Goal: Information Seeking & Learning: Learn about a topic

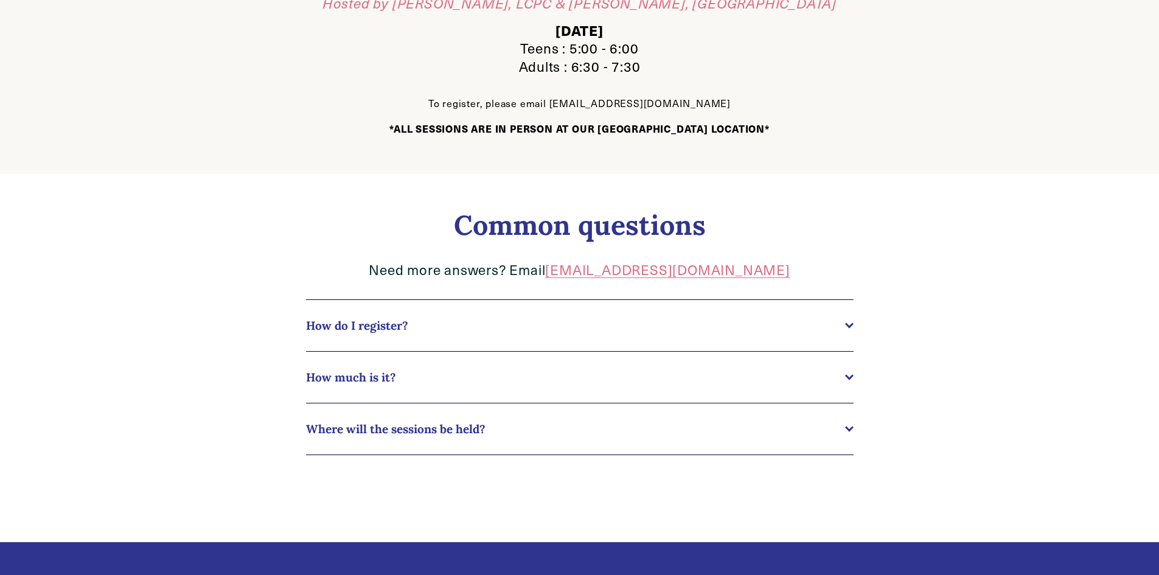
scroll to position [508, 0]
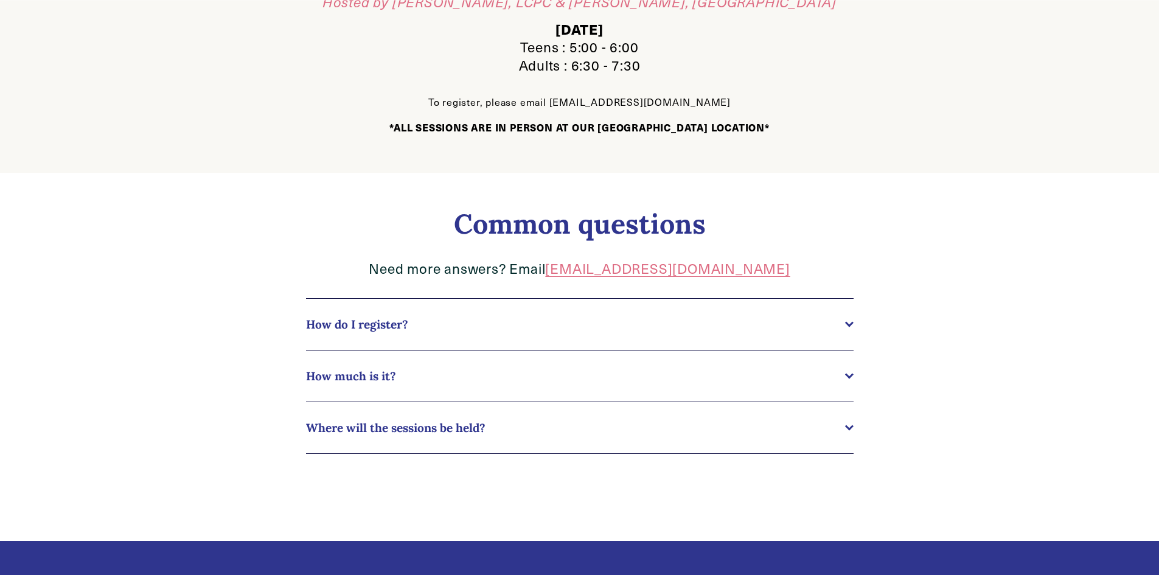
click at [842, 379] on span "How much is it?" at bounding box center [575, 376] width 539 height 15
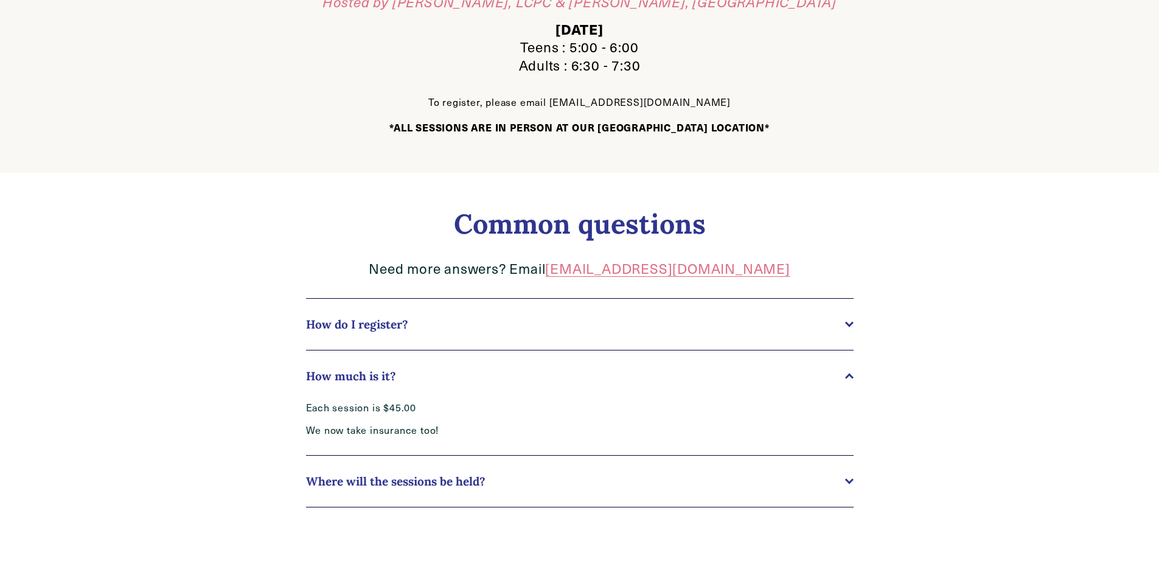
click at [851, 322] on div at bounding box center [848, 323] width 9 height 9
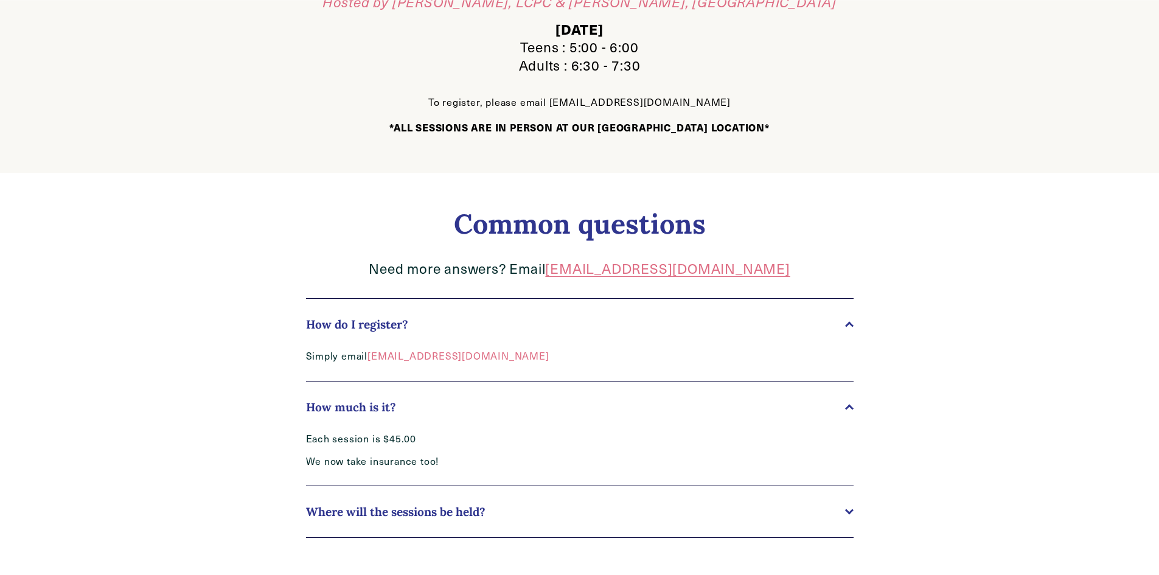
click at [850, 519] on button "Where will the sessions be held?" at bounding box center [579, 511] width 547 height 51
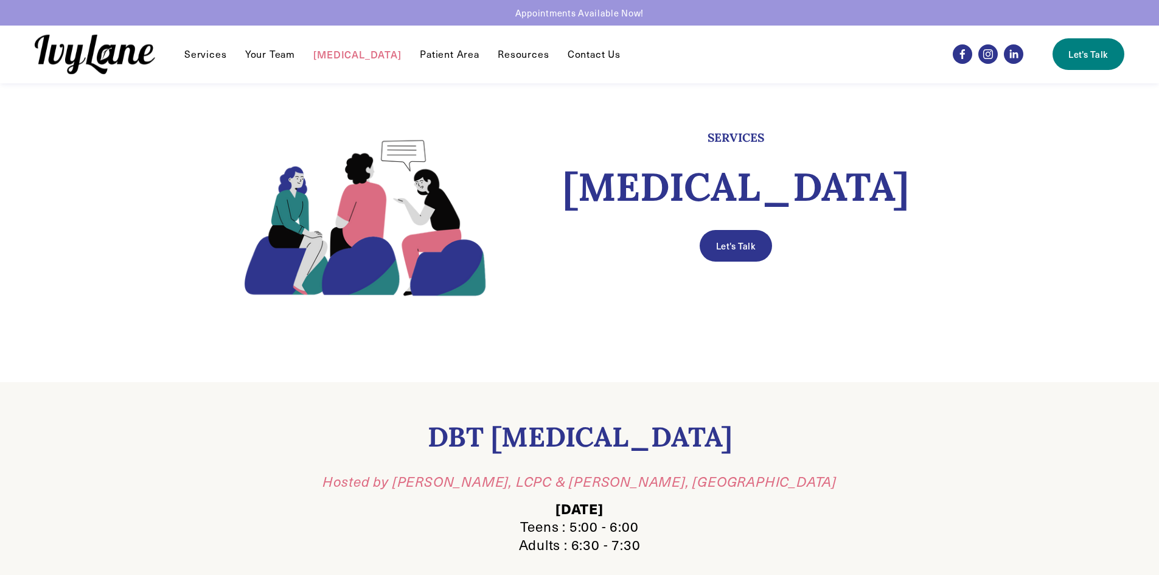
scroll to position [0, 0]
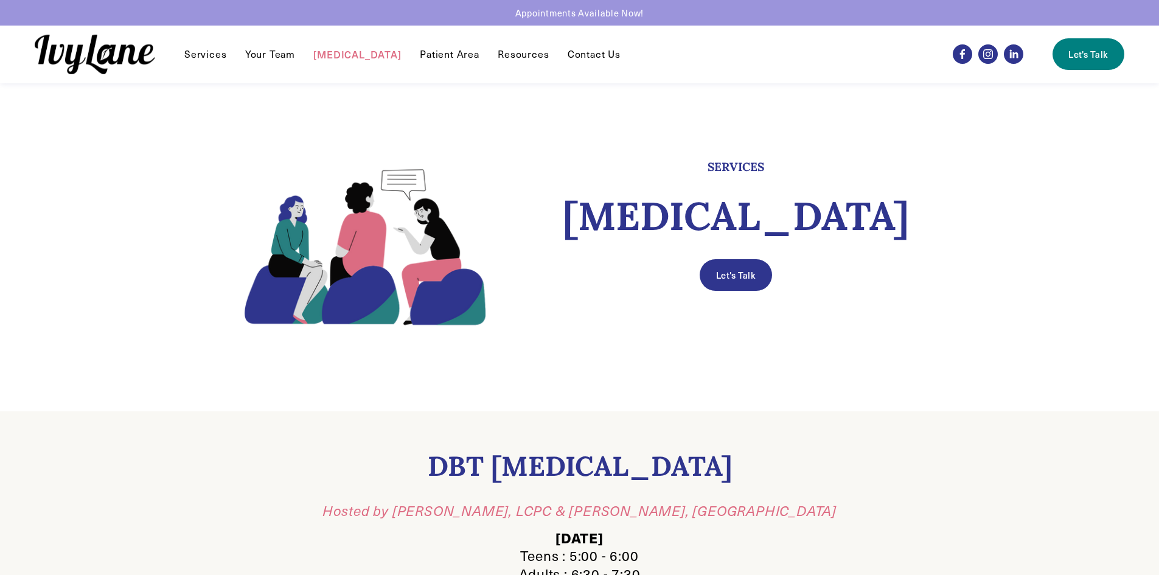
click at [263, 49] on link "Your Team" at bounding box center [270, 54] width 50 height 15
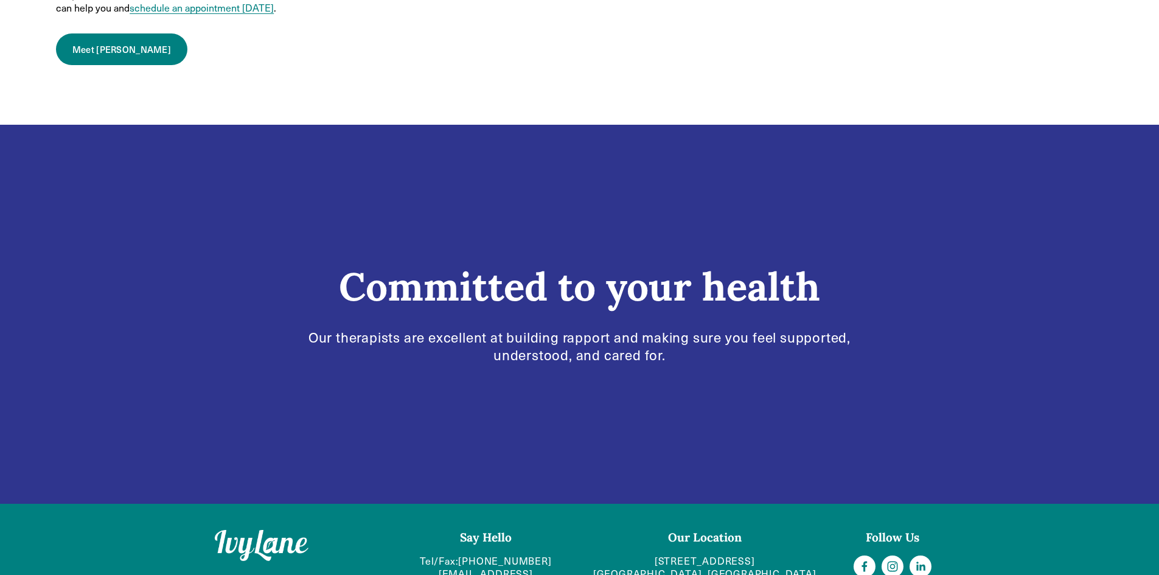
scroll to position [2290, 0]
